Goal: Task Accomplishment & Management: Complete application form

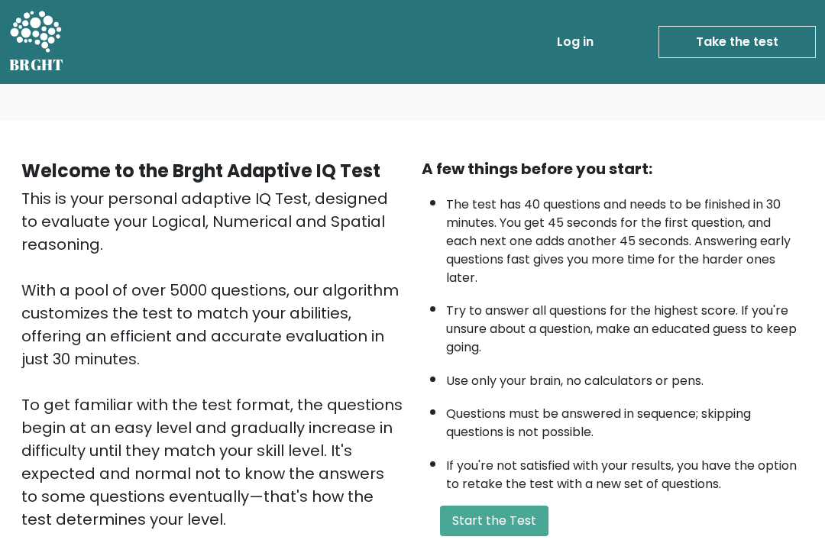
scroll to position [181, 0]
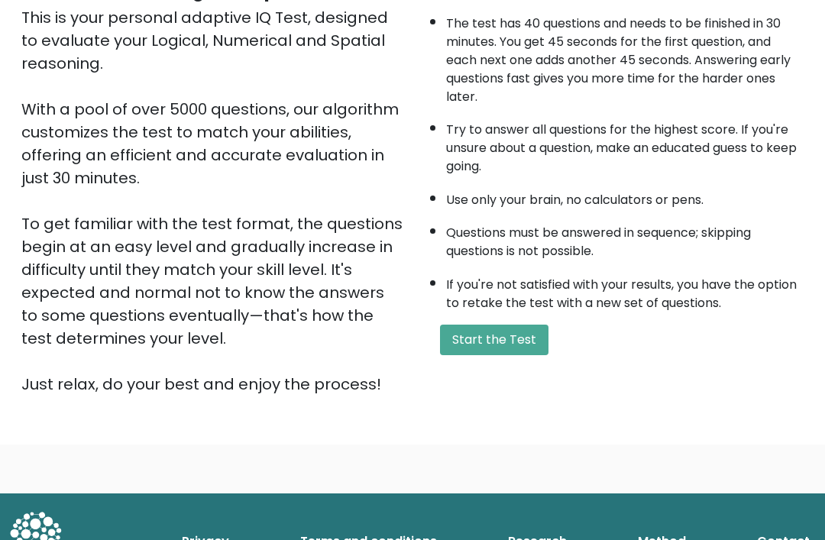
click at [498, 355] on button "Start the Test" at bounding box center [494, 340] width 108 height 31
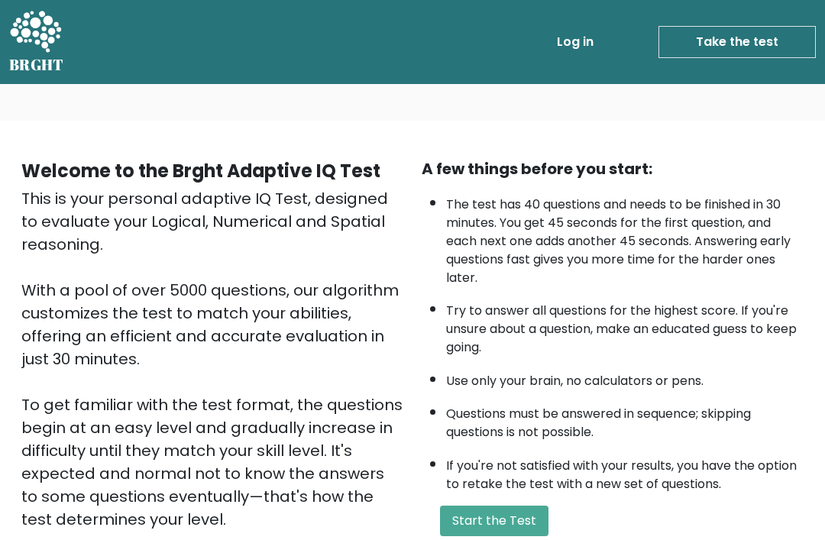
scroll to position [228, 0]
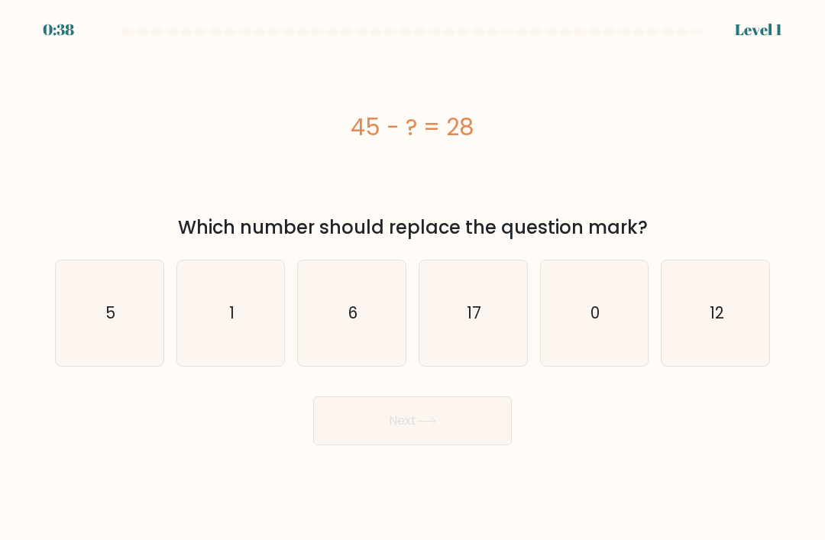
click at [469, 310] on icon "17" at bounding box center [472, 313] width 105 height 105
click at [413, 278] on input "d. 17" at bounding box center [413, 274] width 1 height 8
radio input "true"
click at [494, 340] on icon "17" at bounding box center [473, 313] width 104 height 104
click at [413, 278] on input "d. 17" at bounding box center [413, 274] width 1 height 8
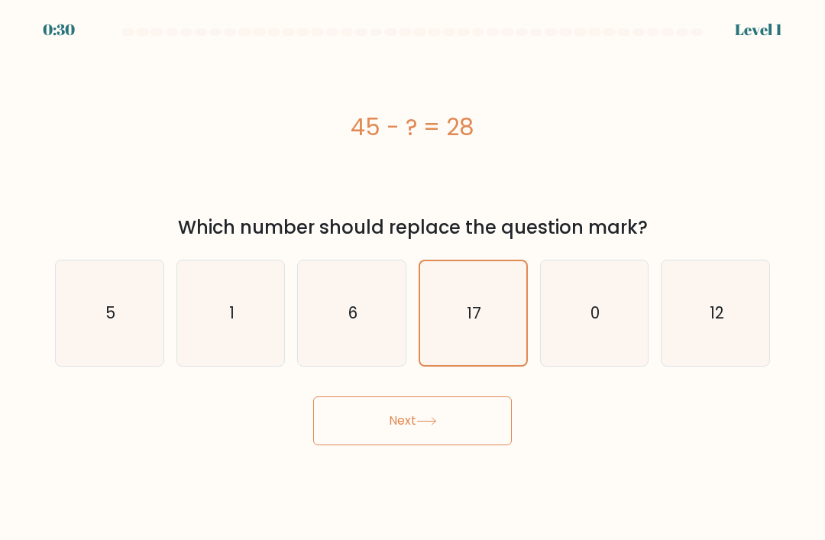
click at [475, 435] on button "Next" at bounding box center [412, 421] width 199 height 49
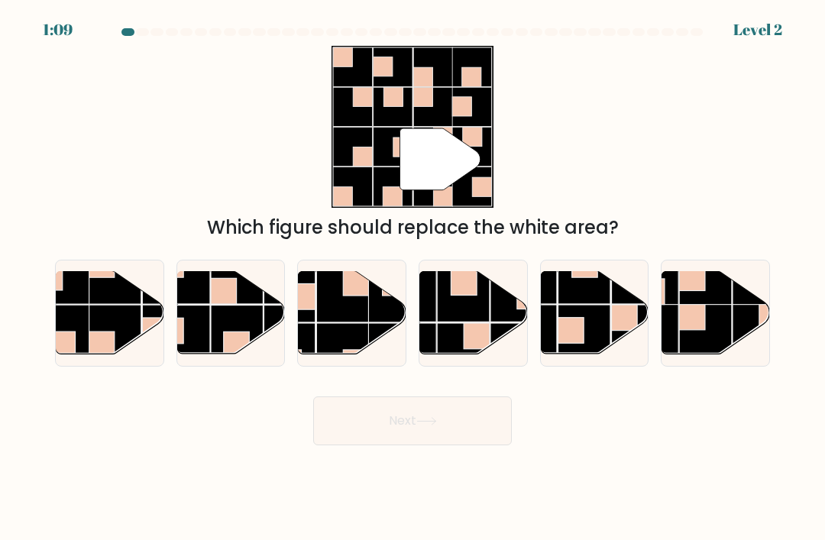
click at [373, 313] on rect at bounding box center [395, 296] width 53 height 53
click at [413, 278] on input "c." at bounding box center [413, 274] width 1 height 8
radio input "true"
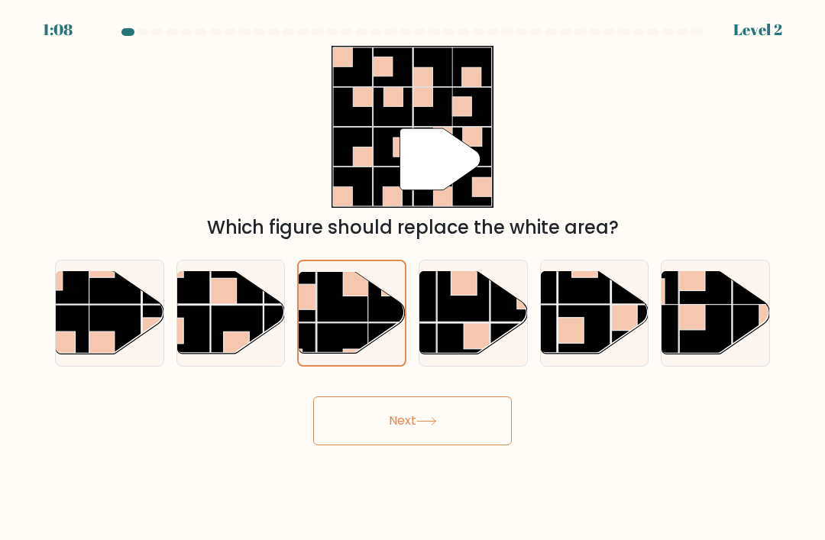
click at [446, 442] on button "Next" at bounding box center [412, 421] width 199 height 49
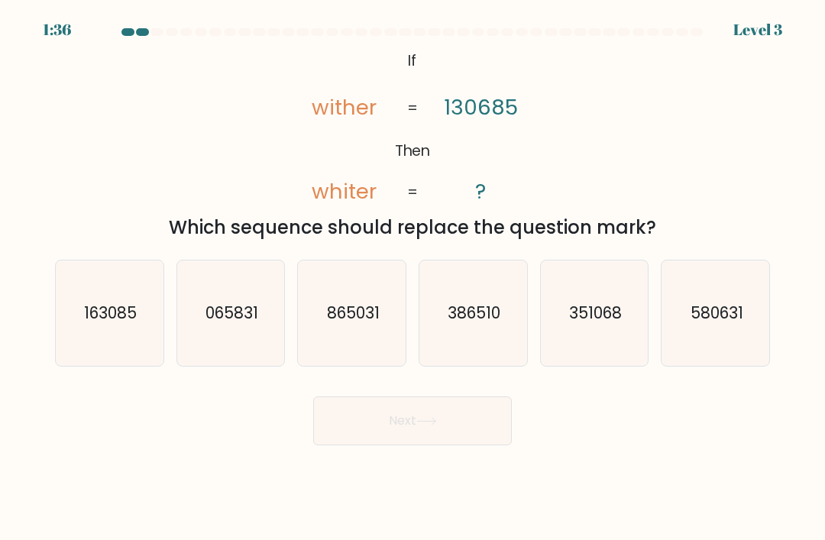
click at [609, 305] on icon "351068" at bounding box center [594, 313] width 105 height 105
click at [413, 278] on input "e. 351068" at bounding box center [413, 274] width 1 height 8
radio input "true"
click at [467, 438] on button "Next" at bounding box center [412, 421] width 199 height 49
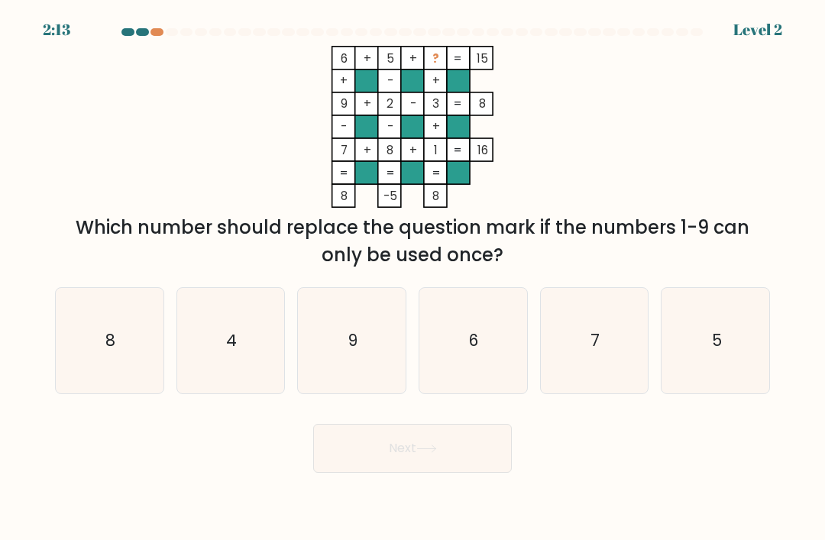
click at [234, 367] on icon "4" at bounding box center [230, 340] width 105 height 105
click at [413, 278] on input "b. 4" at bounding box center [413, 274] width 1 height 8
radio input "true"
click at [418, 467] on button "Next" at bounding box center [412, 448] width 199 height 49
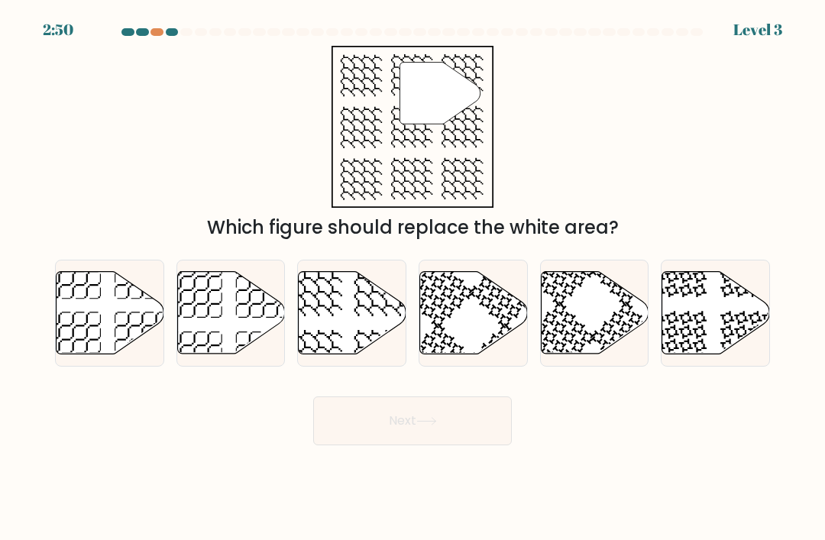
click at [357, 307] on icon at bounding box center [353, 313] width 108 height 83
click at [413, 278] on input "c." at bounding box center [413, 274] width 1 height 8
radio input "true"
click at [410, 445] on button "Next" at bounding box center [412, 421] width 199 height 49
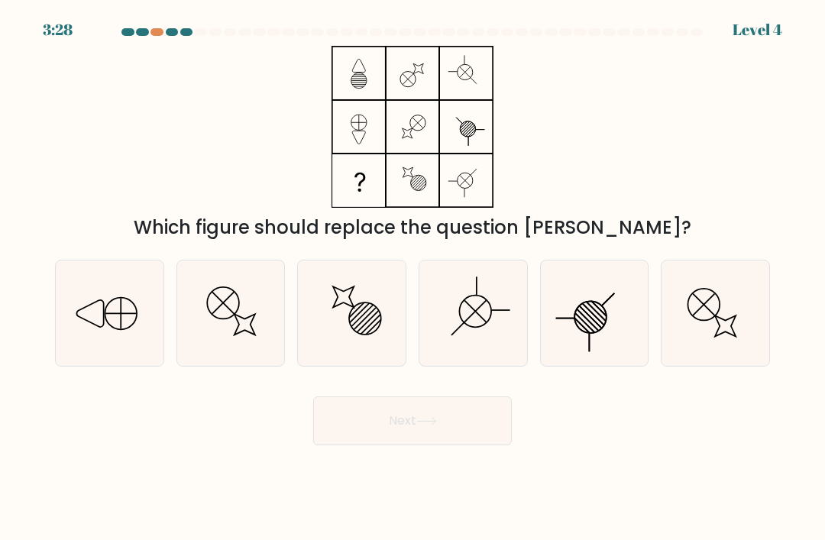
click at [95, 329] on icon at bounding box center [109, 313] width 105 height 105
click at [413, 278] on input "a." at bounding box center [413, 274] width 1 height 8
radio input "true"
click at [437, 426] on icon at bounding box center [426, 421] width 21 height 8
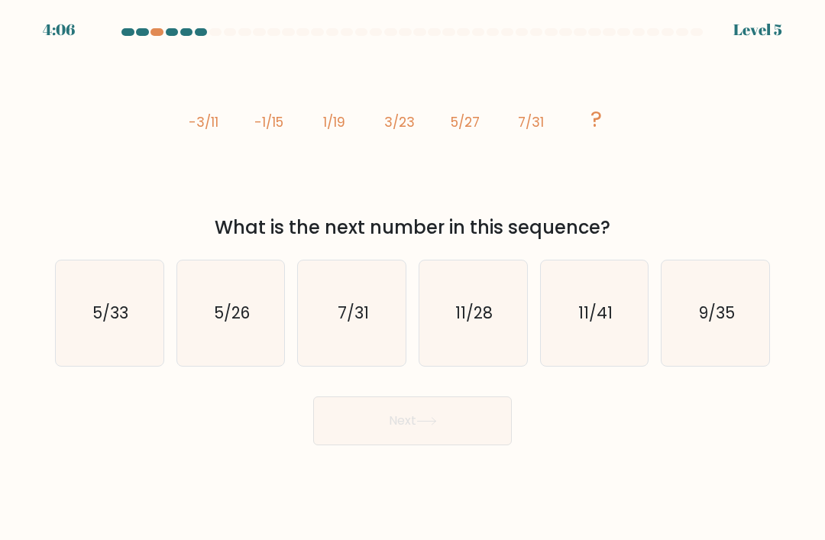
click at [487, 321] on text "11/28" at bounding box center [473, 313] width 37 height 22
click at [413, 278] on input "d. 11/28" at bounding box center [413, 274] width 1 height 8
radio input "true"
click at [430, 423] on button "Next" at bounding box center [412, 421] width 199 height 49
